Goal: Transaction & Acquisition: Purchase product/service

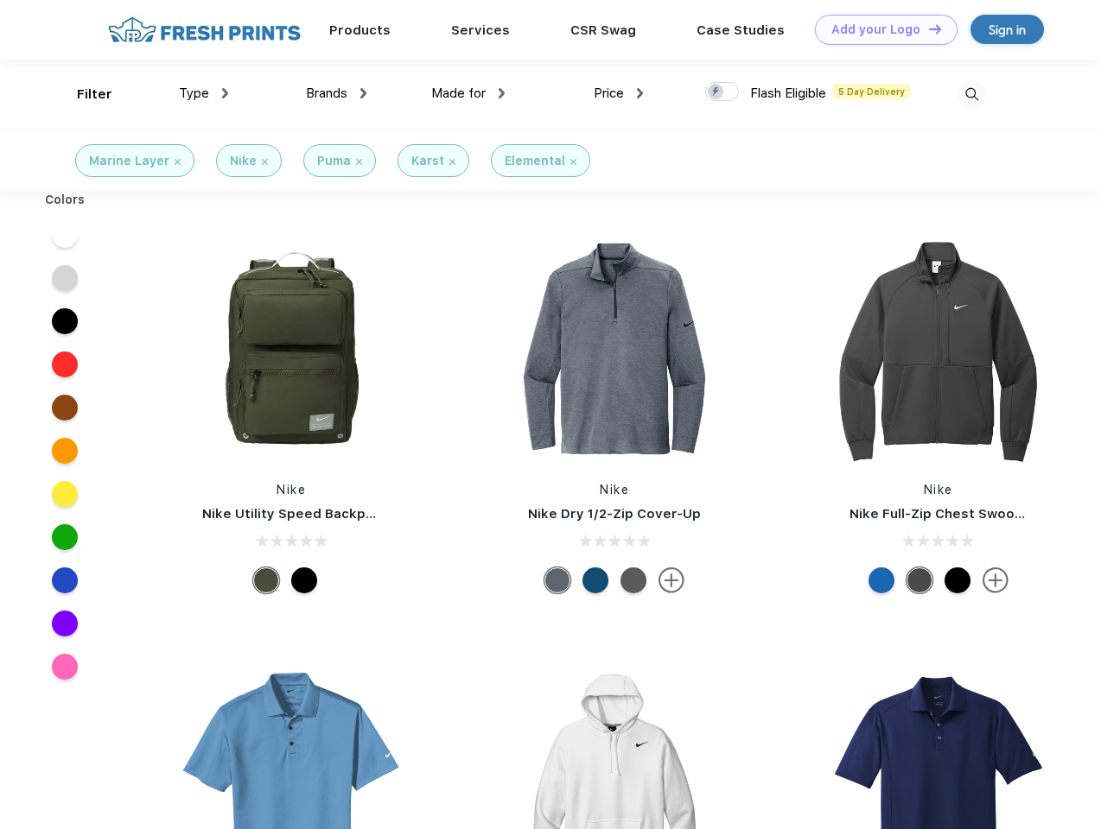
click at [879, 29] on link "Add your Logo Design Tool" at bounding box center [886, 30] width 143 height 30
click at [0, 0] on div "Design Tool" at bounding box center [0, 0] width 0 height 0
click at [927, 29] on link "Add your Logo Design Tool" at bounding box center [886, 30] width 143 height 30
click at [83, 94] on div "Filter" at bounding box center [94, 95] width 35 height 20
click at [204, 93] on span "Type" at bounding box center [194, 94] width 30 height 16
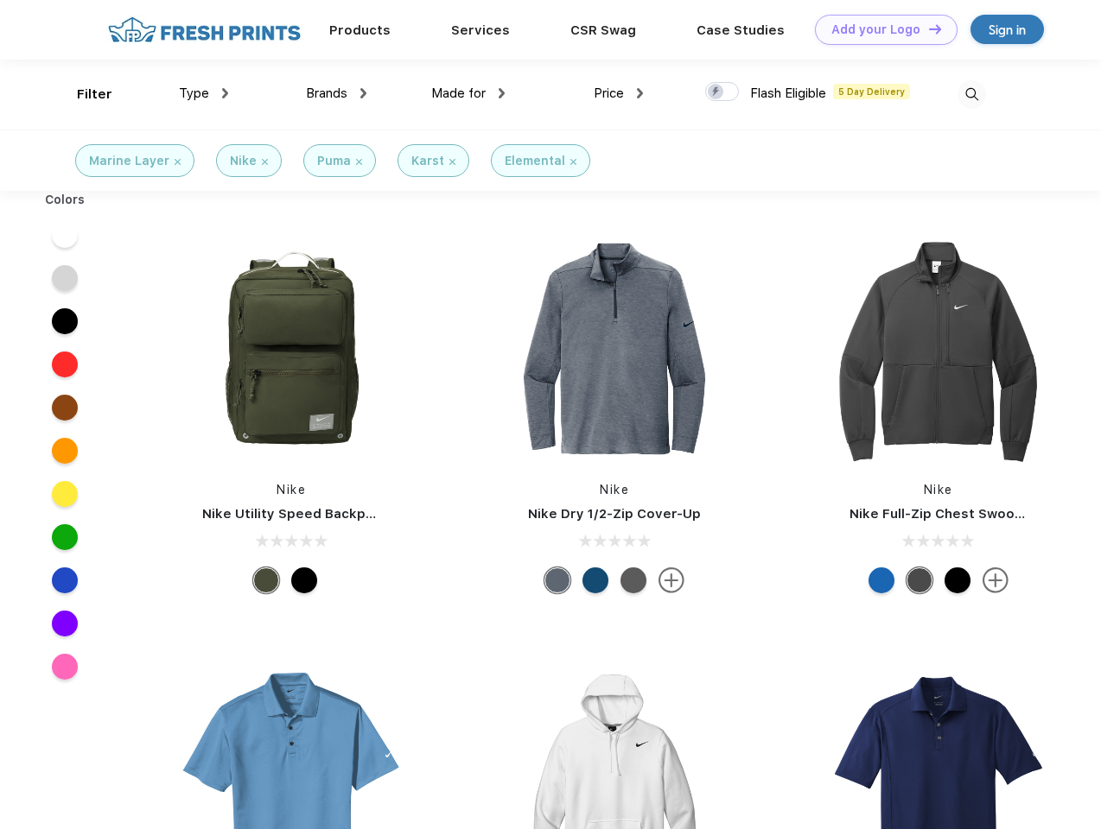
click at [336, 93] on span "Brands" at bounding box center [326, 94] width 41 height 16
click at [468, 93] on span "Made for" at bounding box center [458, 94] width 54 height 16
click at [619, 93] on span "Price" at bounding box center [609, 94] width 30 height 16
click at [722, 92] on div at bounding box center [722, 91] width 34 height 19
click at [716, 92] on input "checkbox" at bounding box center [710, 86] width 11 height 11
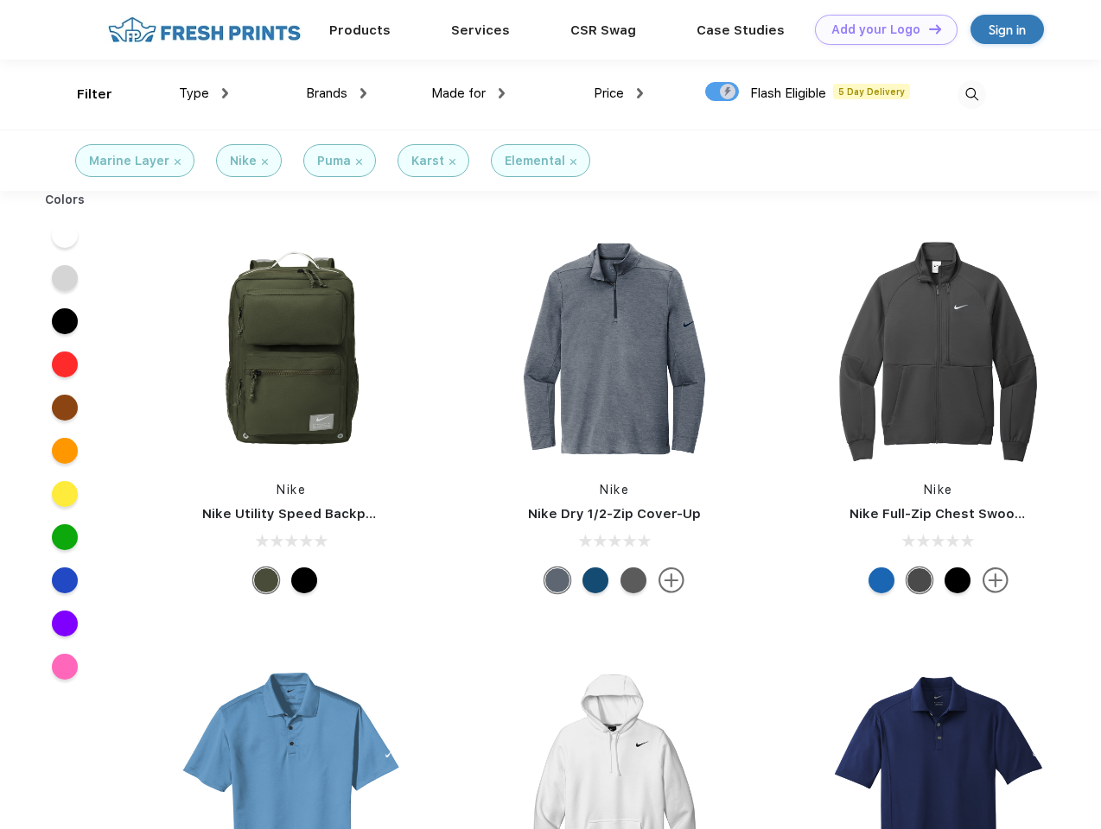
click at [971, 94] on img at bounding box center [971, 94] width 29 height 29
